Goal: Task Accomplishment & Management: Manage account settings

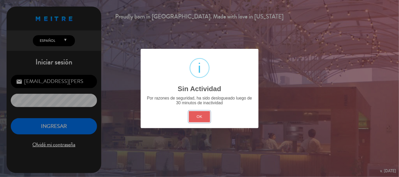
click at [199, 118] on button "OK" at bounding box center [199, 116] width 21 height 11
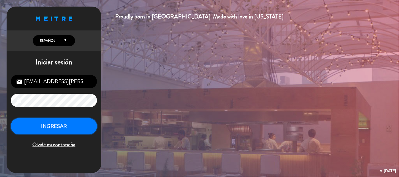
click at [89, 130] on button "INGRESAR" at bounding box center [54, 126] width 86 height 17
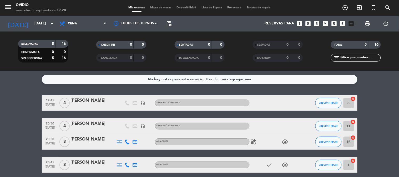
click at [0, 85] on div "No hay notas para este servicio. Haz clic para agregar una 19:45 [DATE] 4 [PERS…" at bounding box center [199, 124] width 399 height 106
click at [0, 87] on div "No hay notas para este servicio. Haz clic para agregar una 19:45 [DATE] 4 [PERS…" at bounding box center [199, 124] width 399 height 106
click at [0, 121] on bookings-row "19:45 [DATE] 4 [PERSON_NAME] headset_mic Sin menú asignado SIN CONFIRMAR 8 canc…" at bounding box center [199, 145] width 399 height 101
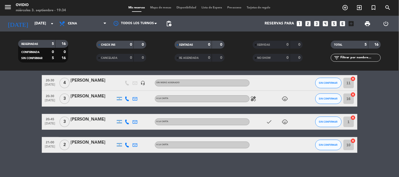
scroll to position [45, 0]
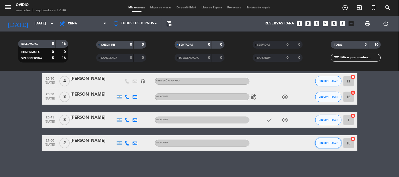
click at [324, 147] on button "SIN CONFIRMAR" at bounding box center [328, 143] width 26 height 11
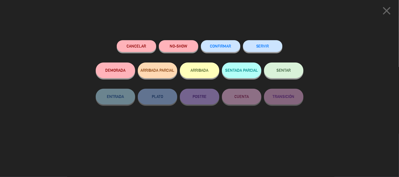
click at [287, 65] on button "SENTAR" at bounding box center [283, 71] width 39 height 16
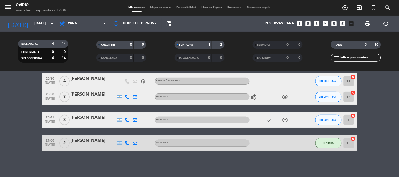
click at [31, 124] on bookings-row "19:45 [DATE] 4 [PERSON_NAME] headset_mic Sin menú asignado SIN CONFIRMAR 8 canc…" at bounding box center [199, 100] width 399 height 101
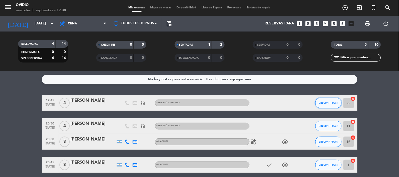
click at [320, 102] on span "SIN CONFIRMAR" at bounding box center [328, 102] width 19 height 3
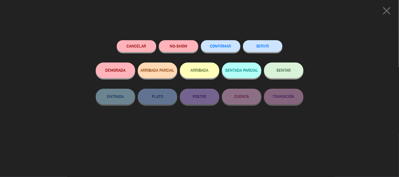
click at [133, 49] on button "Cancelar" at bounding box center [136, 46] width 39 height 12
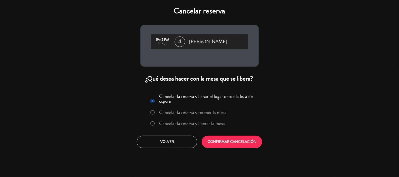
click at [223, 121] on label "Cancelar la reserva y liberar la mesa" at bounding box center [192, 123] width 66 height 5
click at [228, 141] on button "CONFIRMAR CANCELACIÓN" at bounding box center [232, 142] width 60 height 12
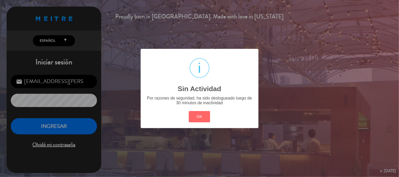
click at [212, 122] on div "? ! i Sin Actividad × Por razones de seguridad, ha sido deslogueado luego de 30…" at bounding box center [200, 88] width 118 height 79
click at [203, 117] on button "OK" at bounding box center [199, 116] width 21 height 11
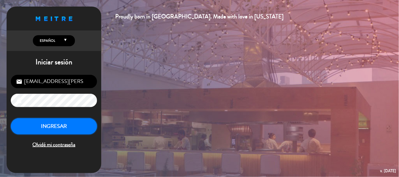
click at [68, 123] on button "INGRESAR" at bounding box center [54, 126] width 86 height 17
